Goal: Task Accomplishment & Management: Use online tool/utility

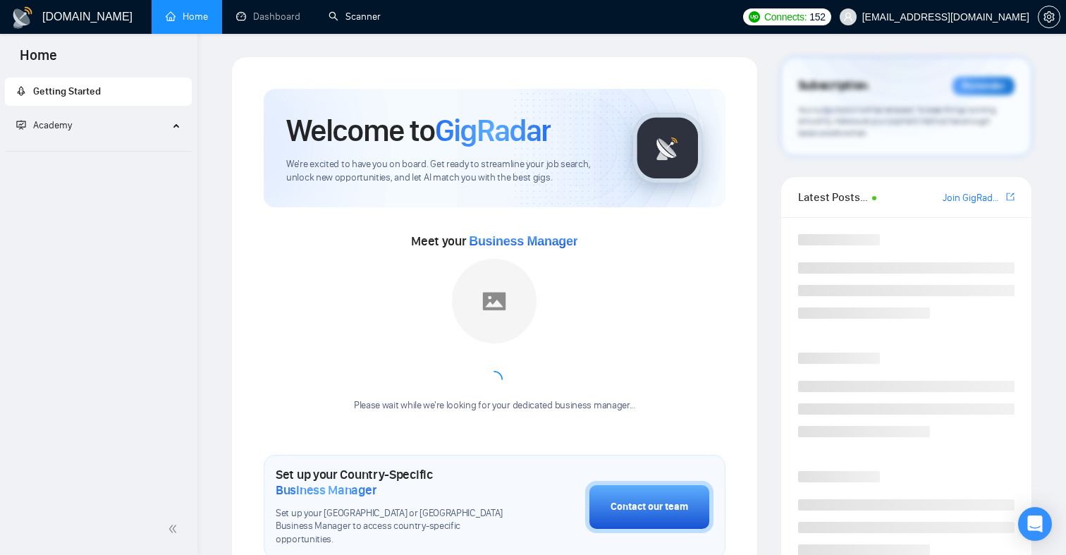
click at [354, 18] on link "Scanner" at bounding box center [355, 17] width 52 height 12
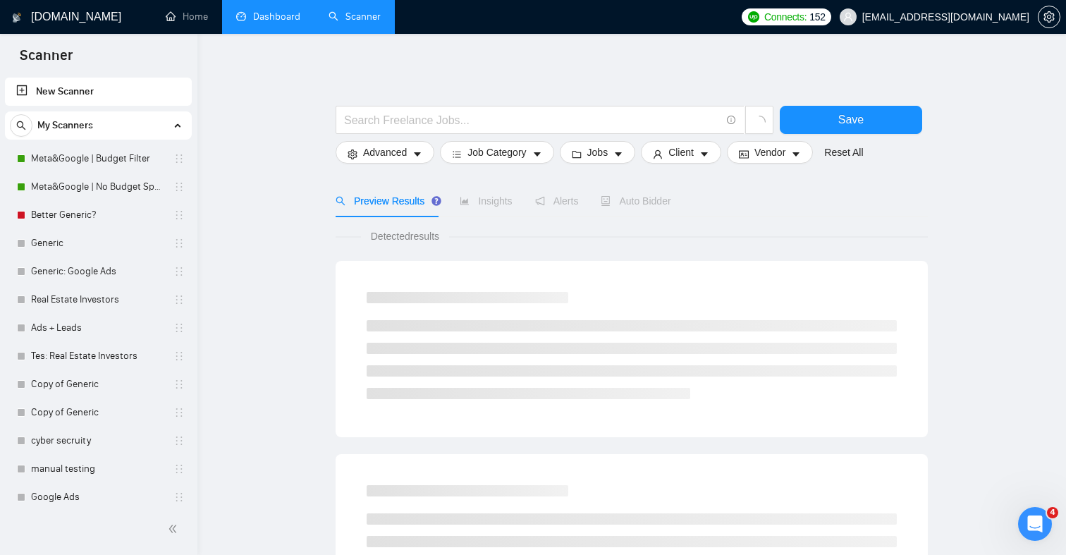
click at [260, 23] on link "Dashboard" at bounding box center [268, 17] width 64 height 12
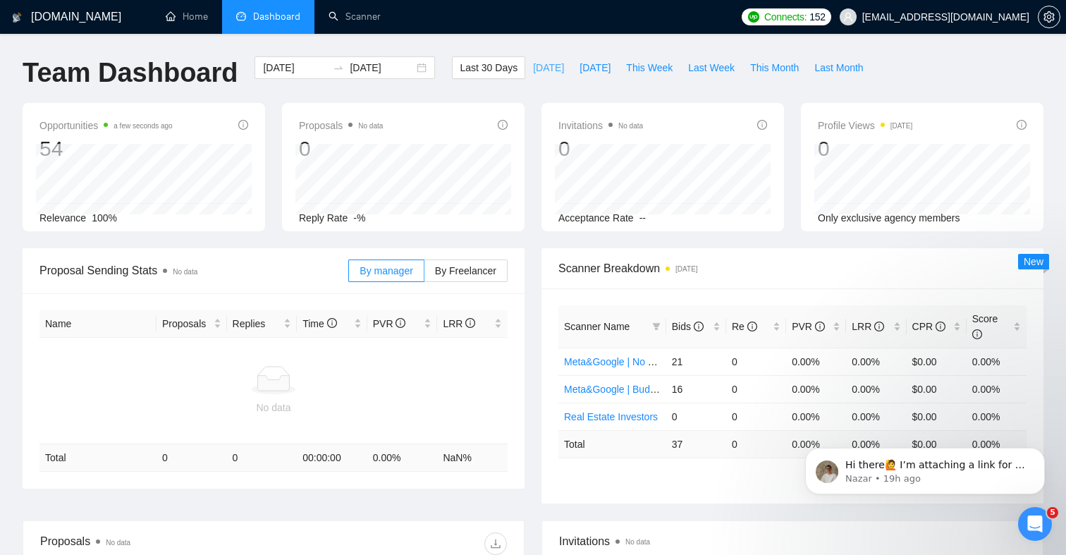
click at [533, 68] on span "[DATE]" at bounding box center [548, 68] width 31 height 16
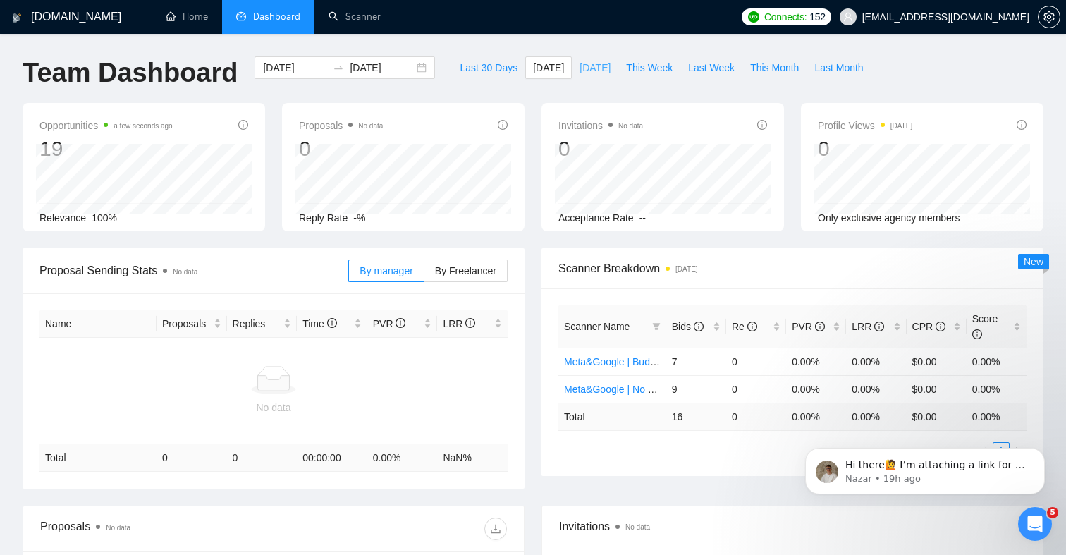
click at [580, 70] on span "[DATE]" at bounding box center [595, 68] width 31 height 16
type input "[DATE]"
